Goal: Task Accomplishment & Management: Manage account settings

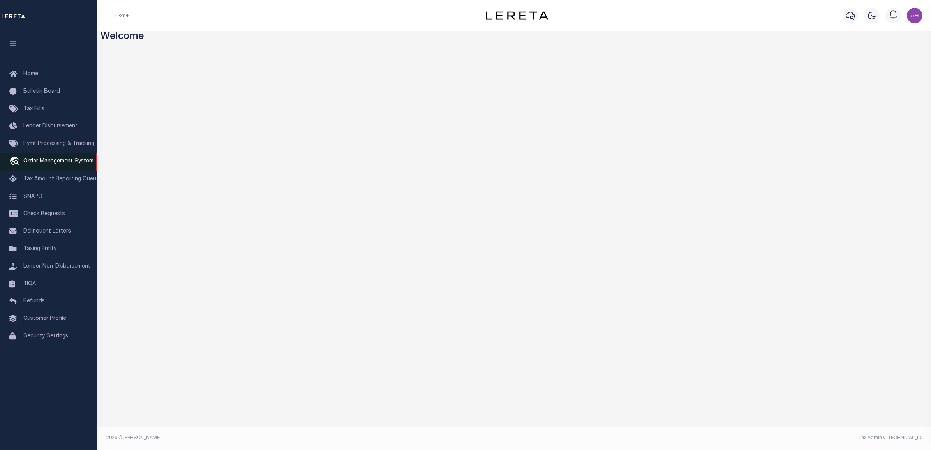
click at [40, 164] on span "Order Management System" at bounding box center [58, 161] width 70 height 5
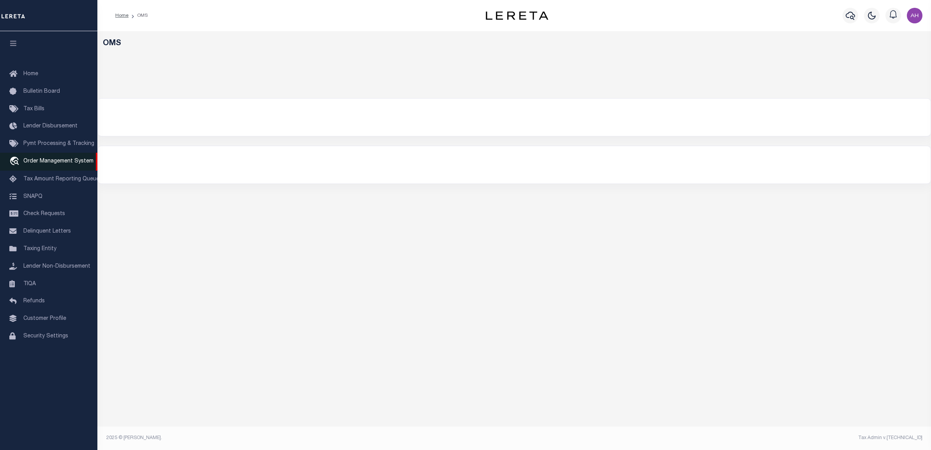
select select
select select "200"
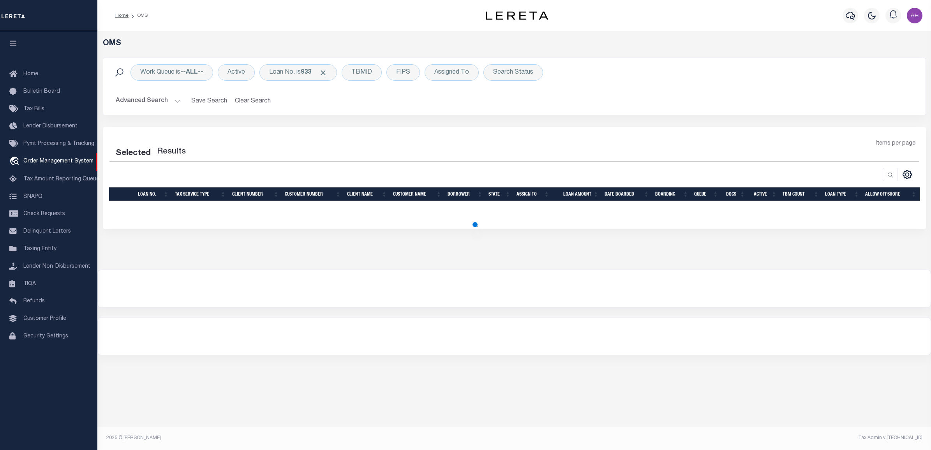
select select "200"
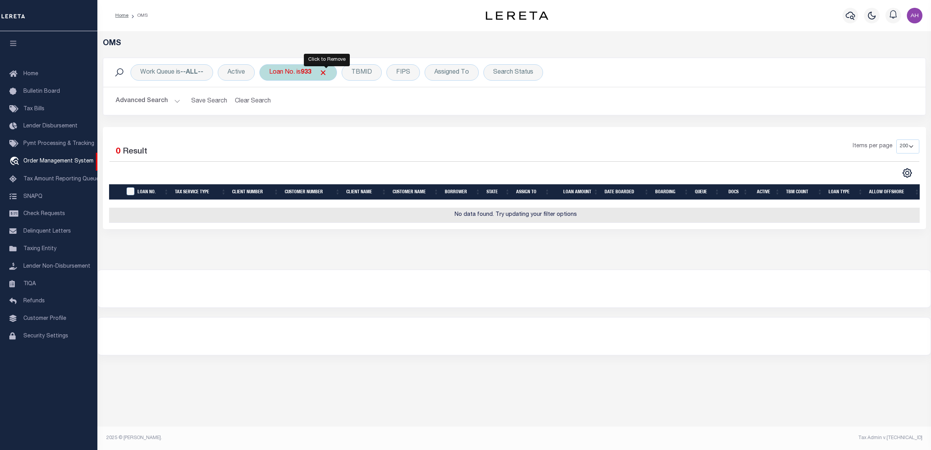
click at [325, 75] on span "Click to Remove" at bounding box center [323, 73] width 8 height 8
click at [136, 100] on button "Advanced Search" at bounding box center [148, 101] width 65 height 15
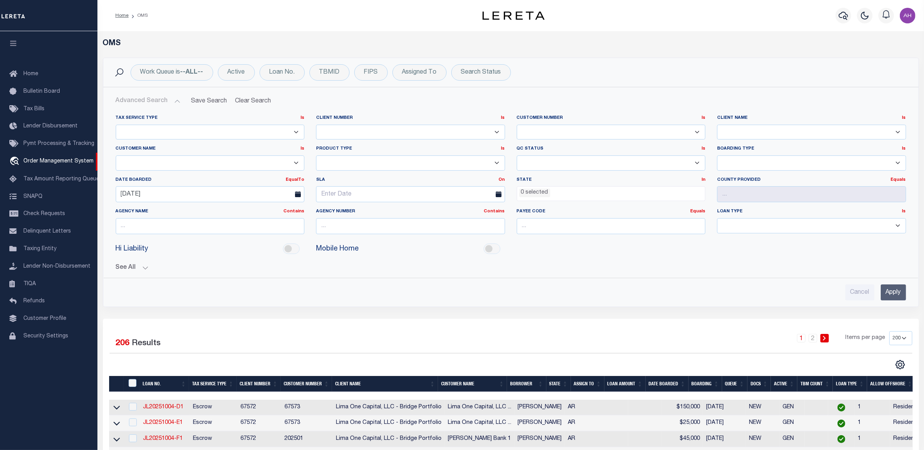
click at [364, 128] on select "1011 1012 1013 1014 1019 101928374 1042 1049 1052 1053 1055 1058 1061 1063 1064…" at bounding box center [410, 132] width 189 height 15
select select "3000"
click at [316, 125] on select "1011 1012 1013 1014 1019 101928374 1042 1049 1052 1053 1055 1058 1061 1063 1064…" at bounding box center [410, 132] width 189 height 15
click at [167, 193] on input "[DATE]" at bounding box center [210, 194] width 189 height 16
click at [891, 295] on input "Apply" at bounding box center [893, 292] width 25 height 16
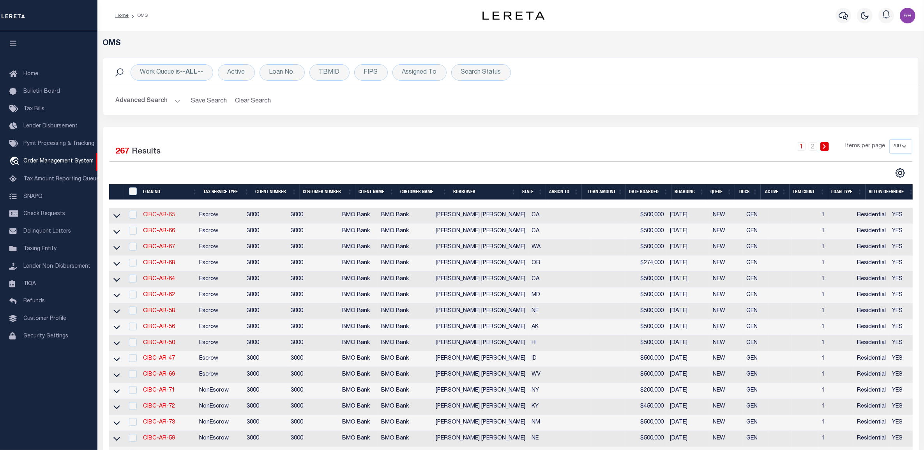
click at [168, 218] on link "CIBC-AR-65" at bounding box center [159, 214] width 32 height 5
type input "CIBC-AR-65"
type input "[PERSON_NAME] [PERSON_NAME]"
select select "False"
select select
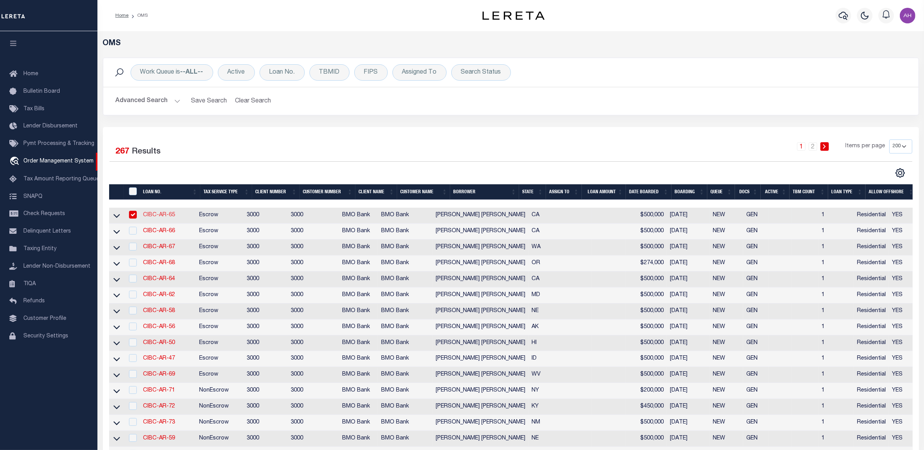
select select
type input "[STREET_ADDRESS]"
type input "[GEOGRAPHIC_DATA] 10977-1823"
type input "[DATE]"
select select "10"
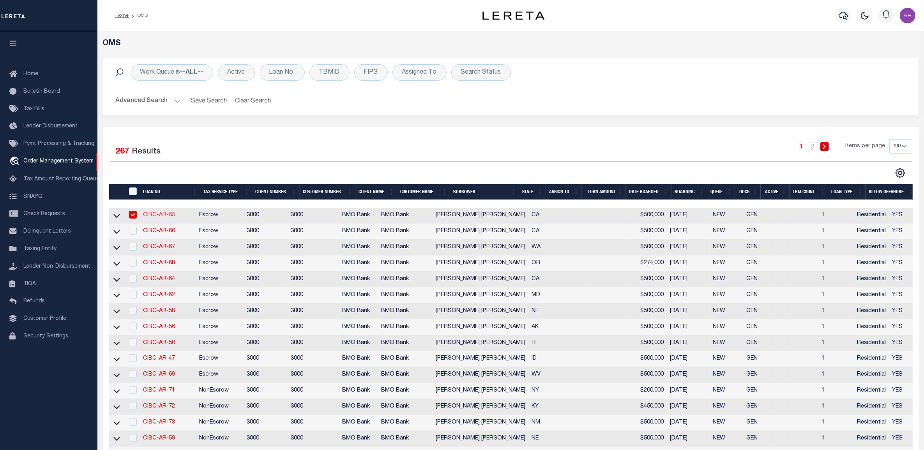
select select "10"
select select "Escrow"
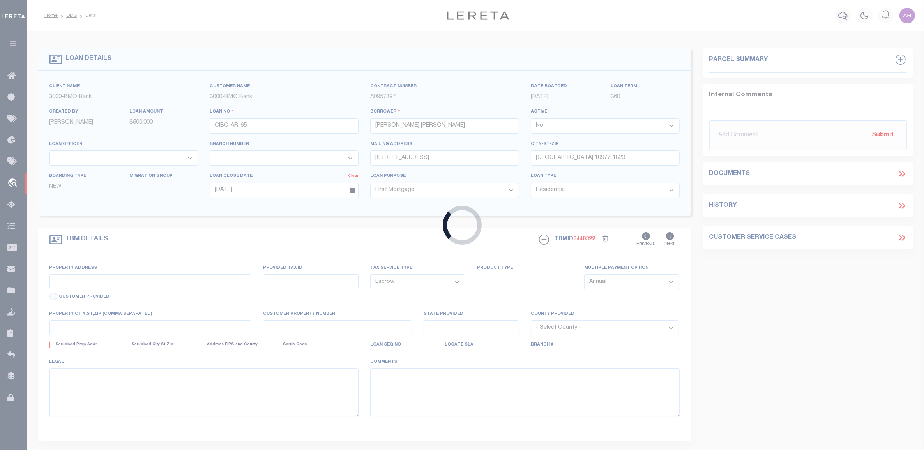
type input "[STREET_ADDRESS][PERSON_NAME]"
type input "1111"
select select
type input "VAN NUYS CA 91406-5074"
type input "11145"
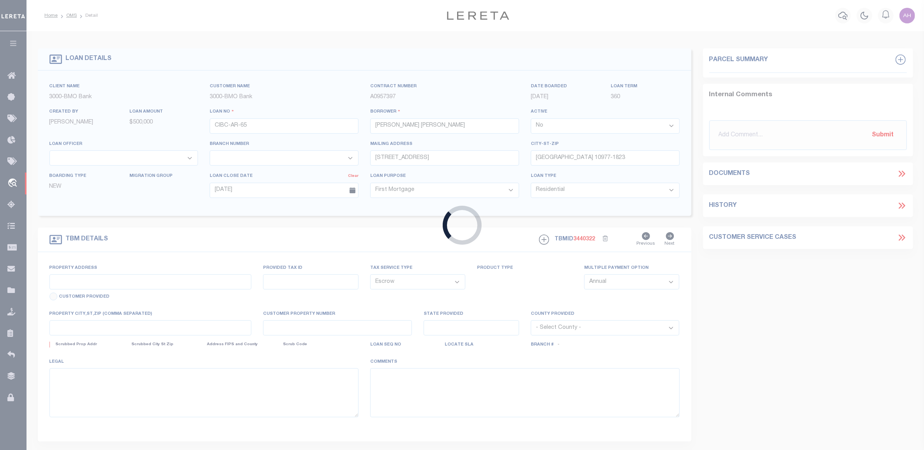
type input "CA"
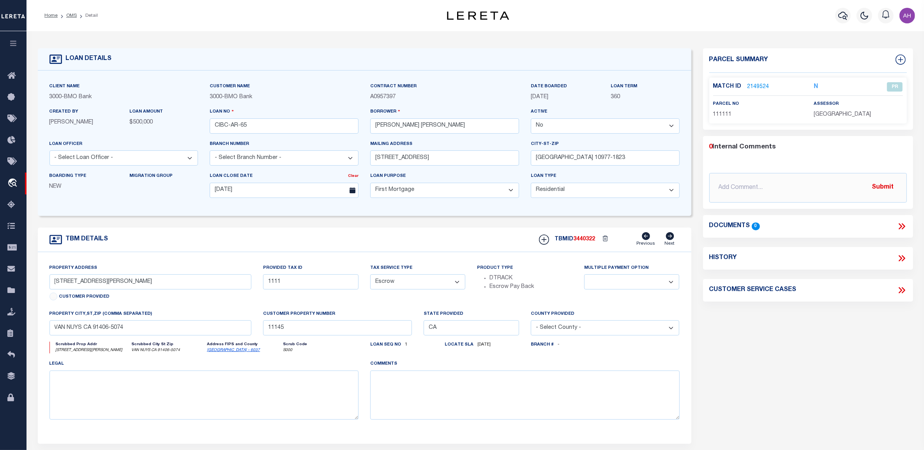
click at [901, 225] on icon at bounding box center [901, 226] width 4 height 6
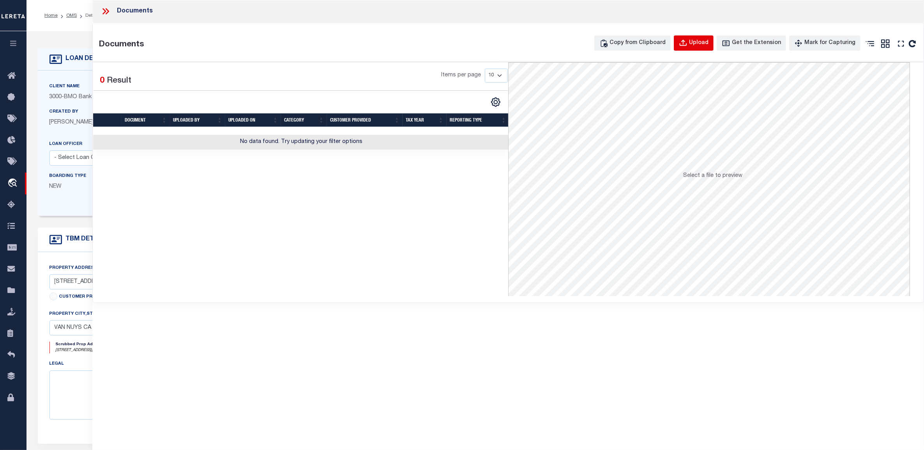
click at [701, 43] on div "Upload" at bounding box center [698, 43] width 19 height 9
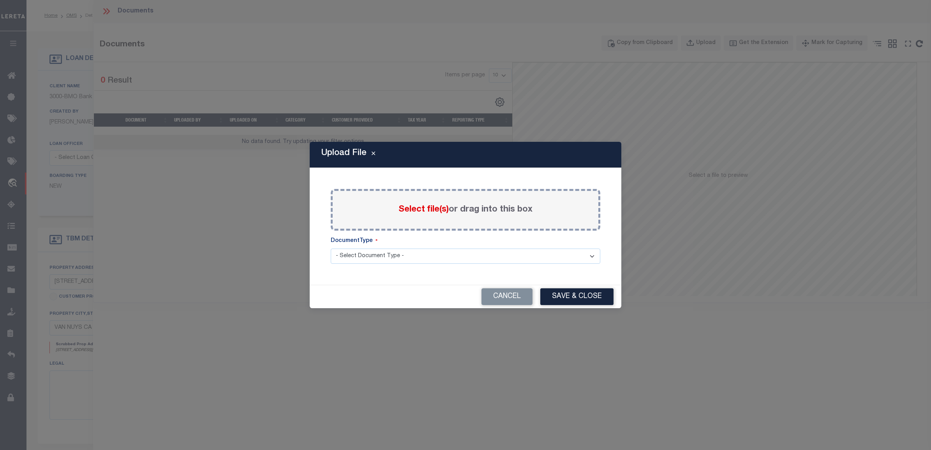
click at [443, 203] on div "Select file(s) or drag into this box" at bounding box center [466, 210] width 270 height 42
click at [409, 212] on span "Select file(s)" at bounding box center [424, 209] width 50 height 9
click at [0, 0] on input "Select file(s) or drag into this box" at bounding box center [0, 0] width 0 height 0
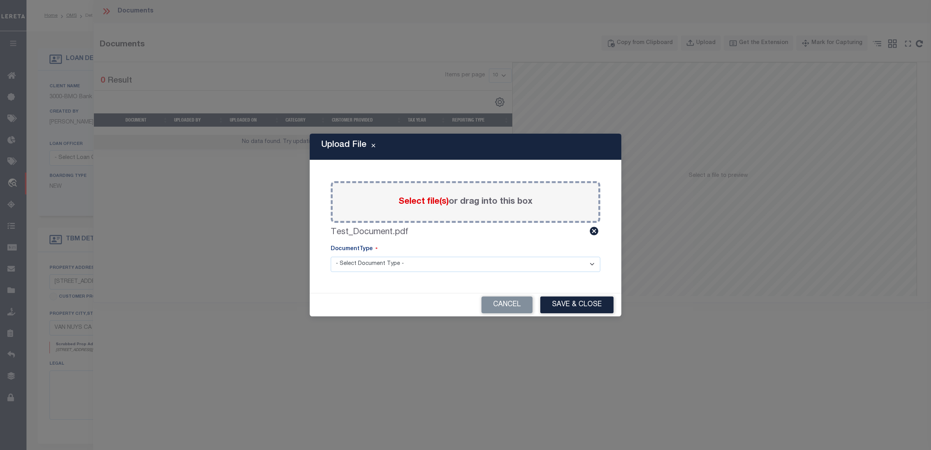
click at [428, 265] on select "- Select Document Type - LEGAL TAX SERVICE DOCUMENTS" at bounding box center [466, 264] width 270 height 15
select select "TAX"
click at [331, 257] on select "- Select Document Type - LEGAL TAX SERVICE DOCUMENTS" at bounding box center [466, 264] width 270 height 15
click at [581, 305] on button "Save & Close" at bounding box center [576, 305] width 73 height 17
